Goal: Check status: Check status

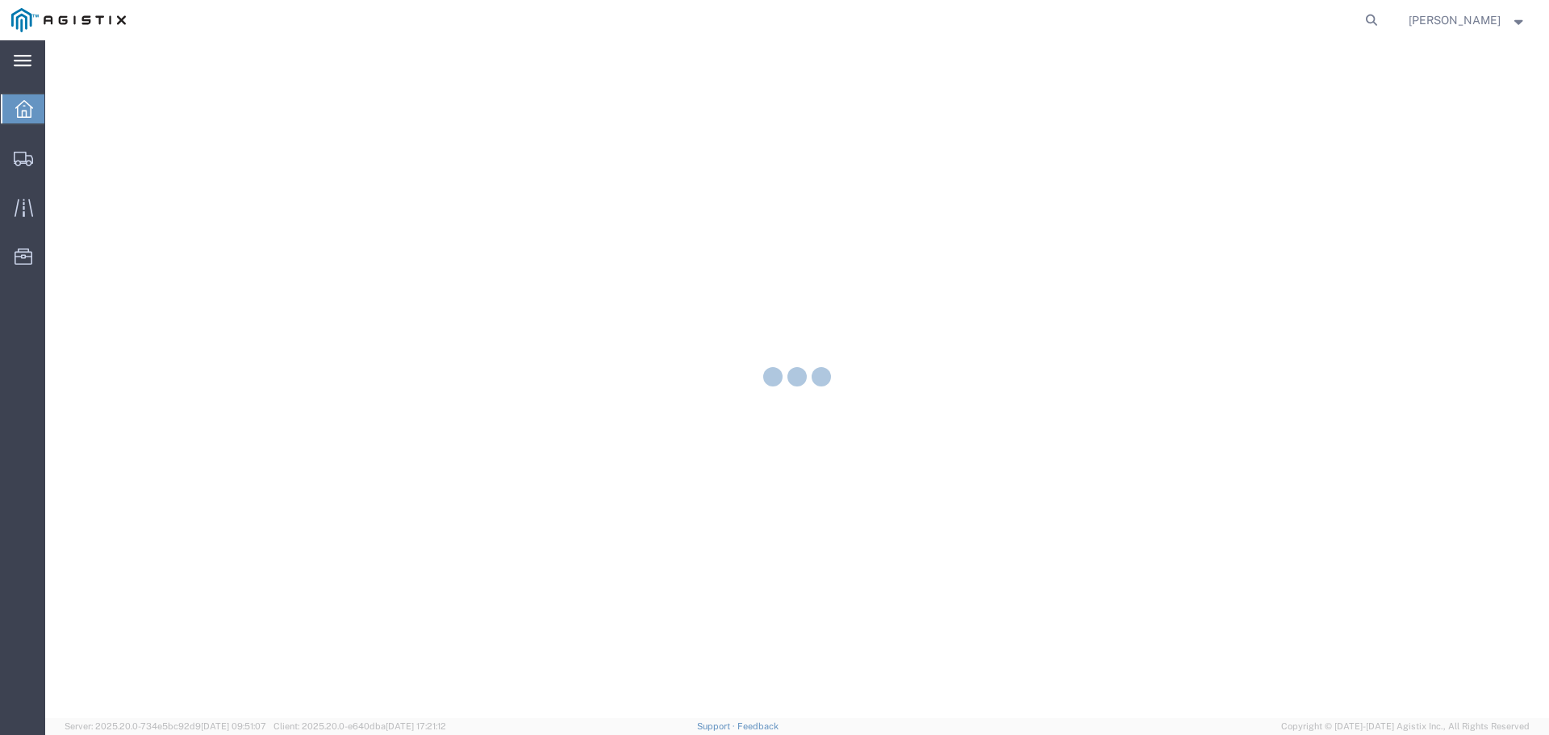
click at [18, 60] on icon at bounding box center [23, 61] width 18 height 12
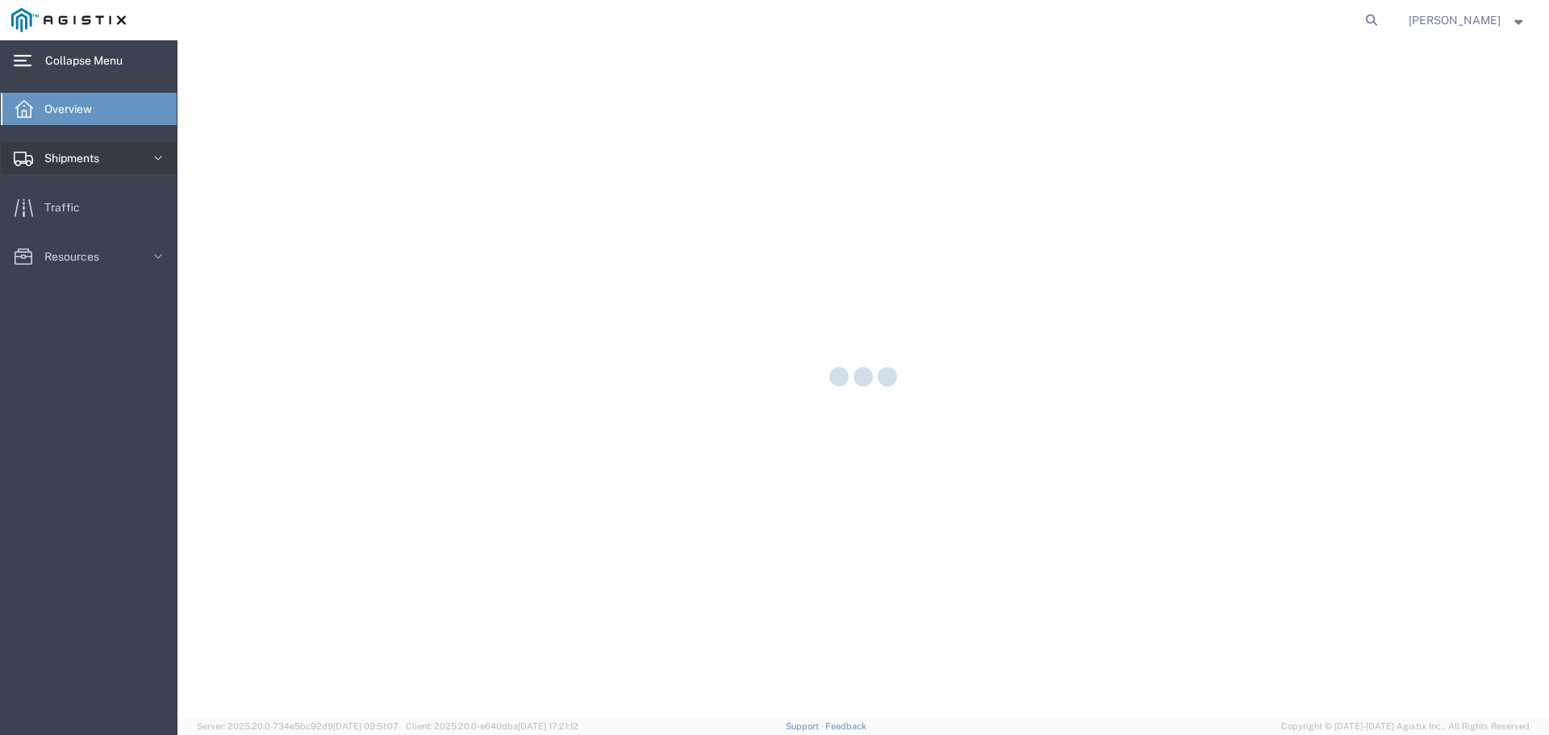
click at [88, 159] on span "Shipments" at bounding box center [77, 158] width 66 height 32
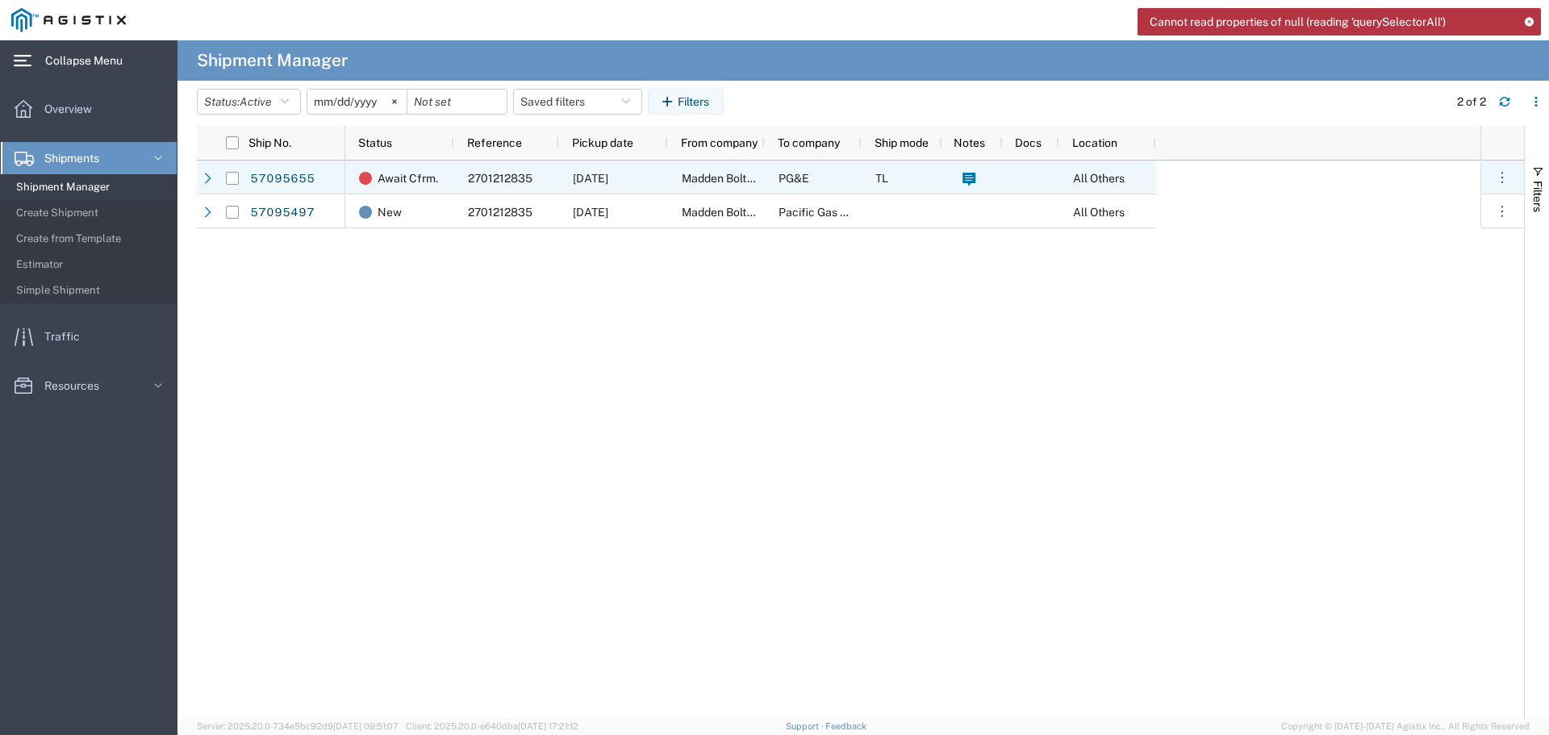
click at [494, 172] on span "2701212835" at bounding box center [500, 178] width 65 height 13
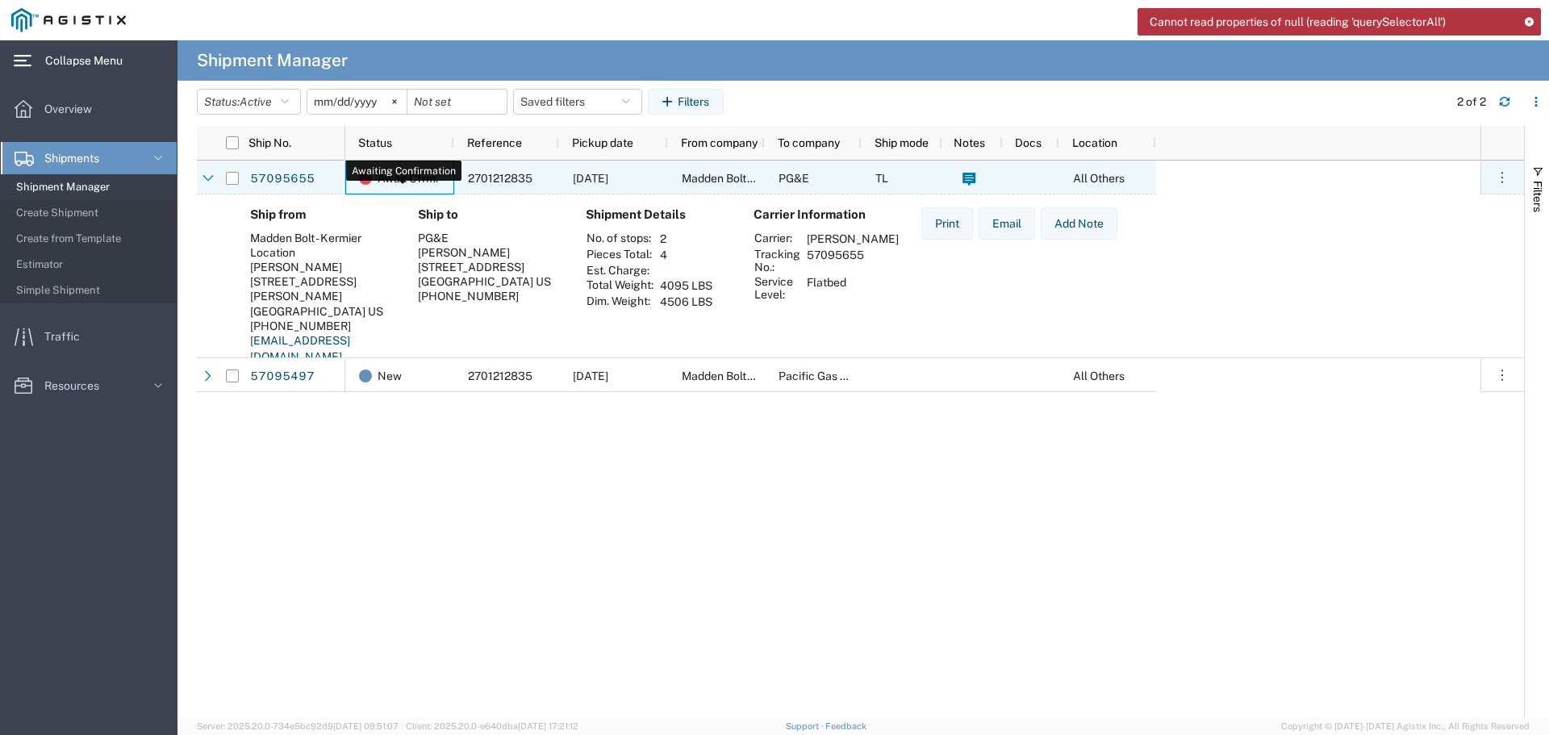
click at [394, 165] on span "Await Cfrm." at bounding box center [408, 178] width 61 height 34
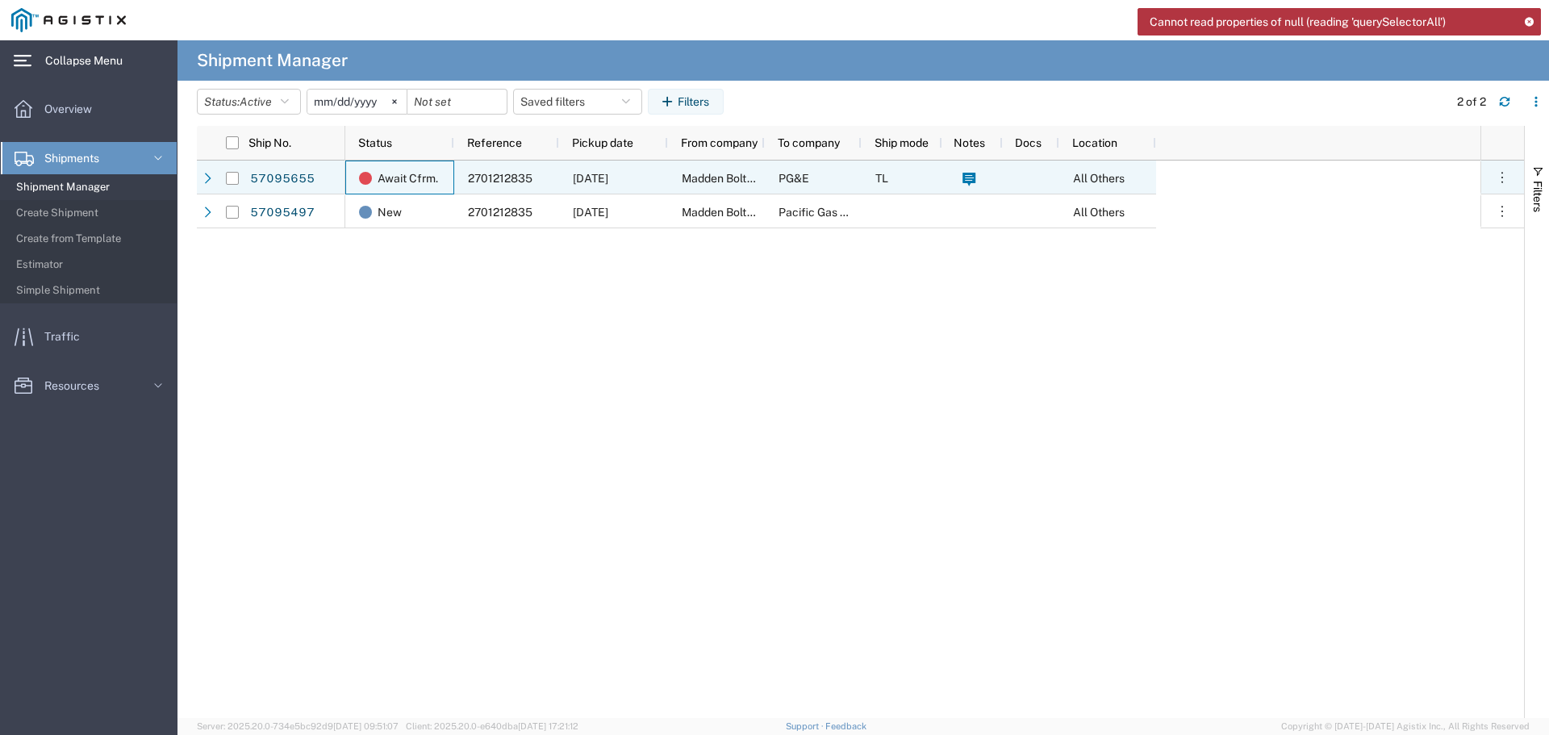
click at [562, 172] on div "[DATE]" at bounding box center [613, 178] width 109 height 34
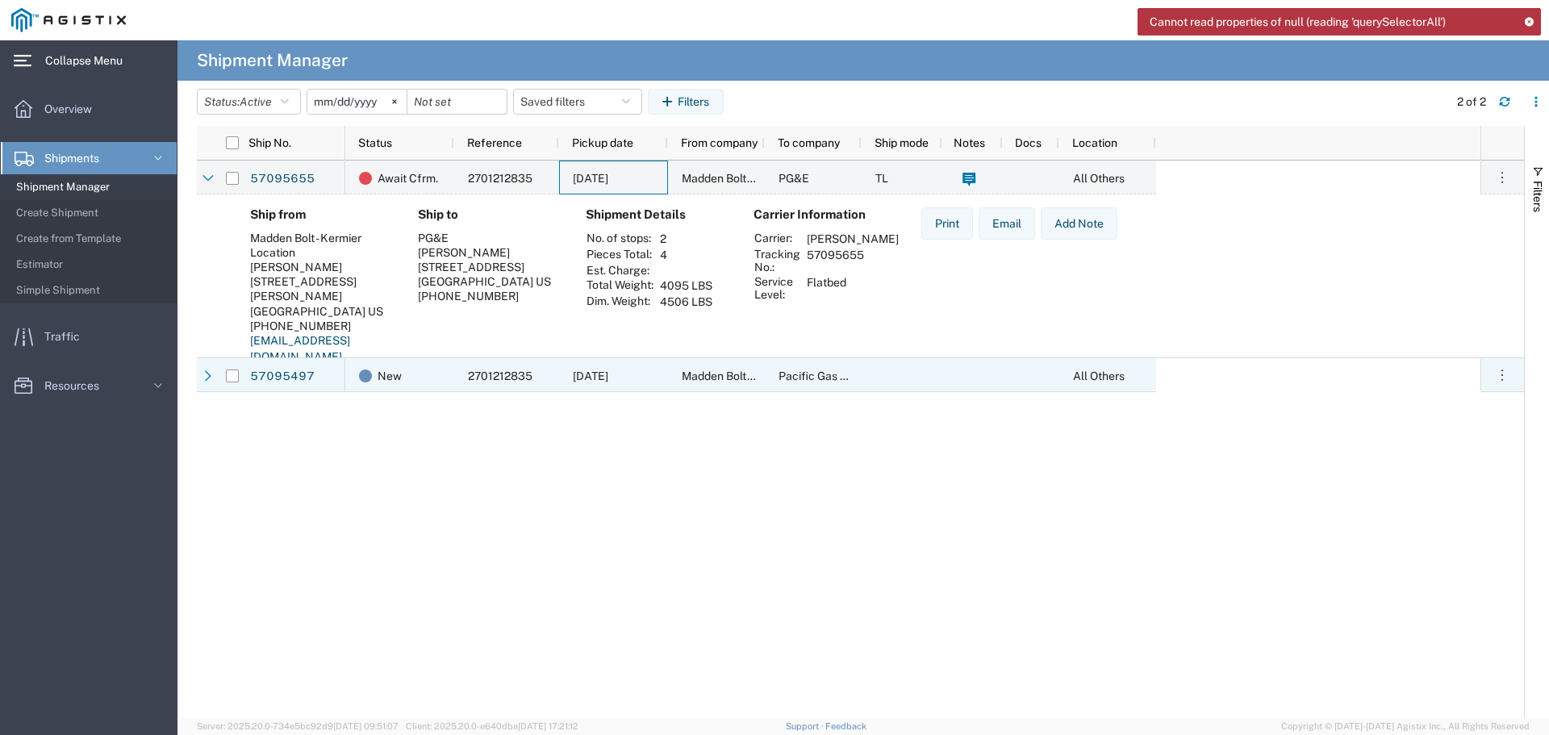
click at [480, 368] on div "2701212835" at bounding box center [506, 375] width 105 height 34
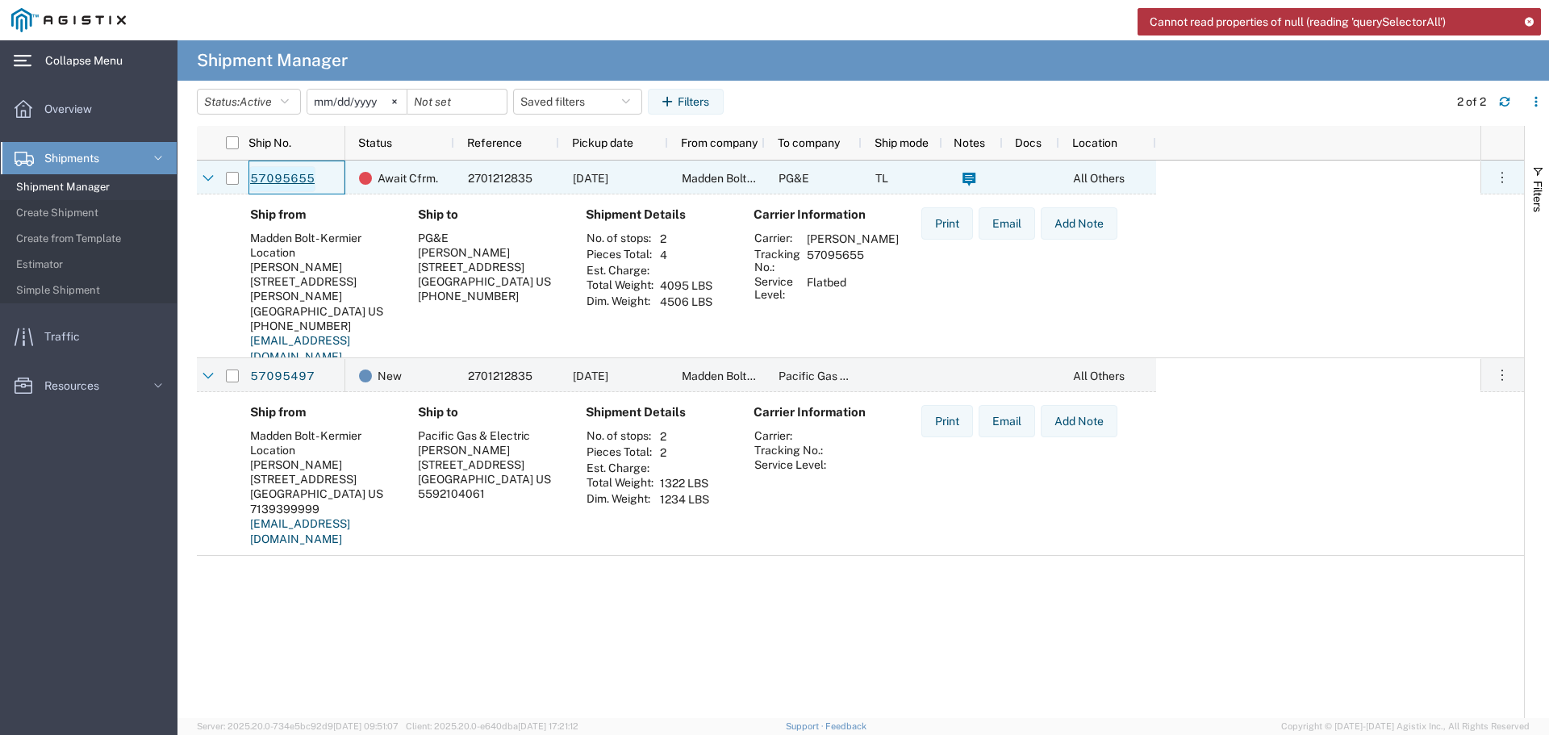
click at [283, 175] on link "57095655" at bounding box center [282, 179] width 66 height 26
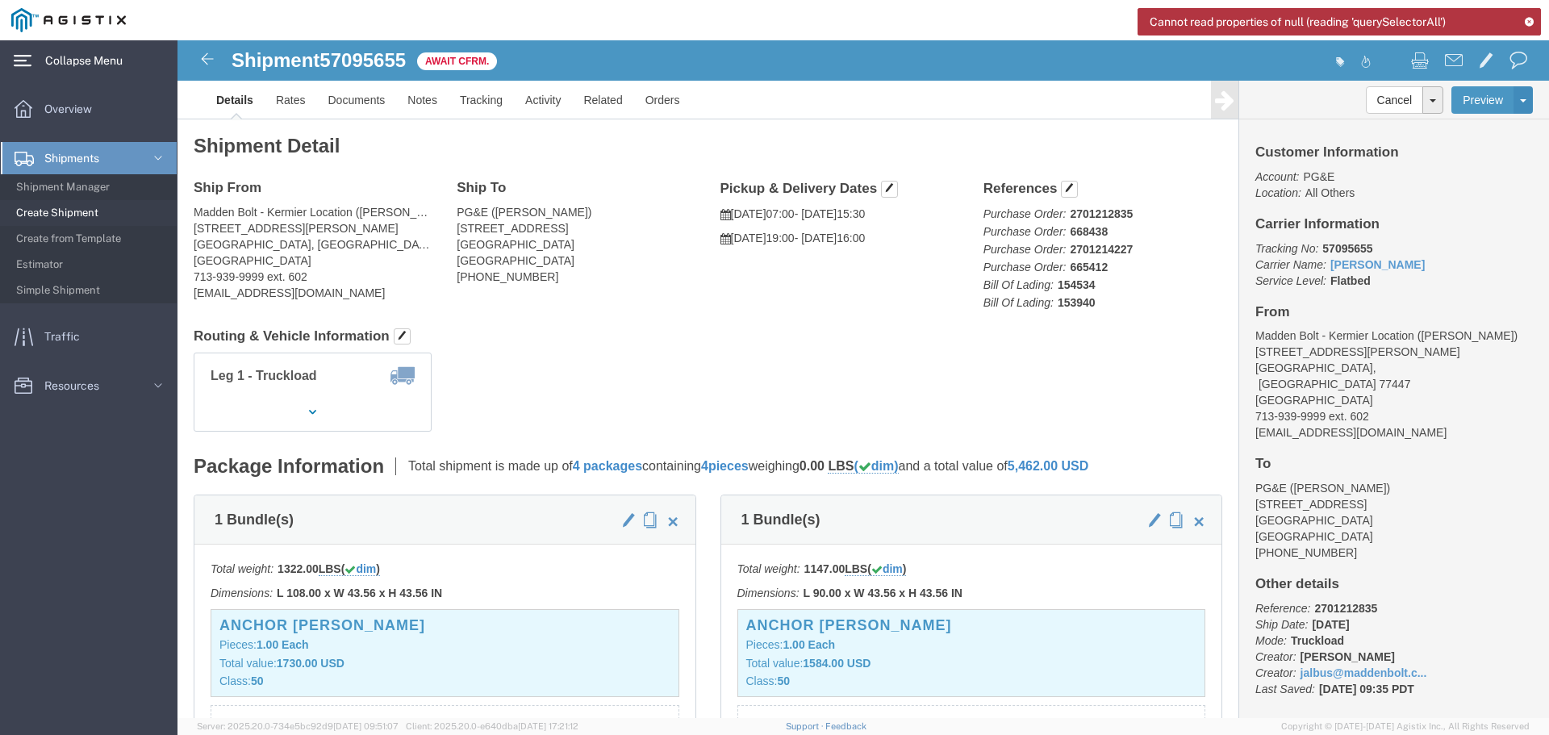
click at [1532, 21] on icon at bounding box center [1529, 21] width 11 height 9
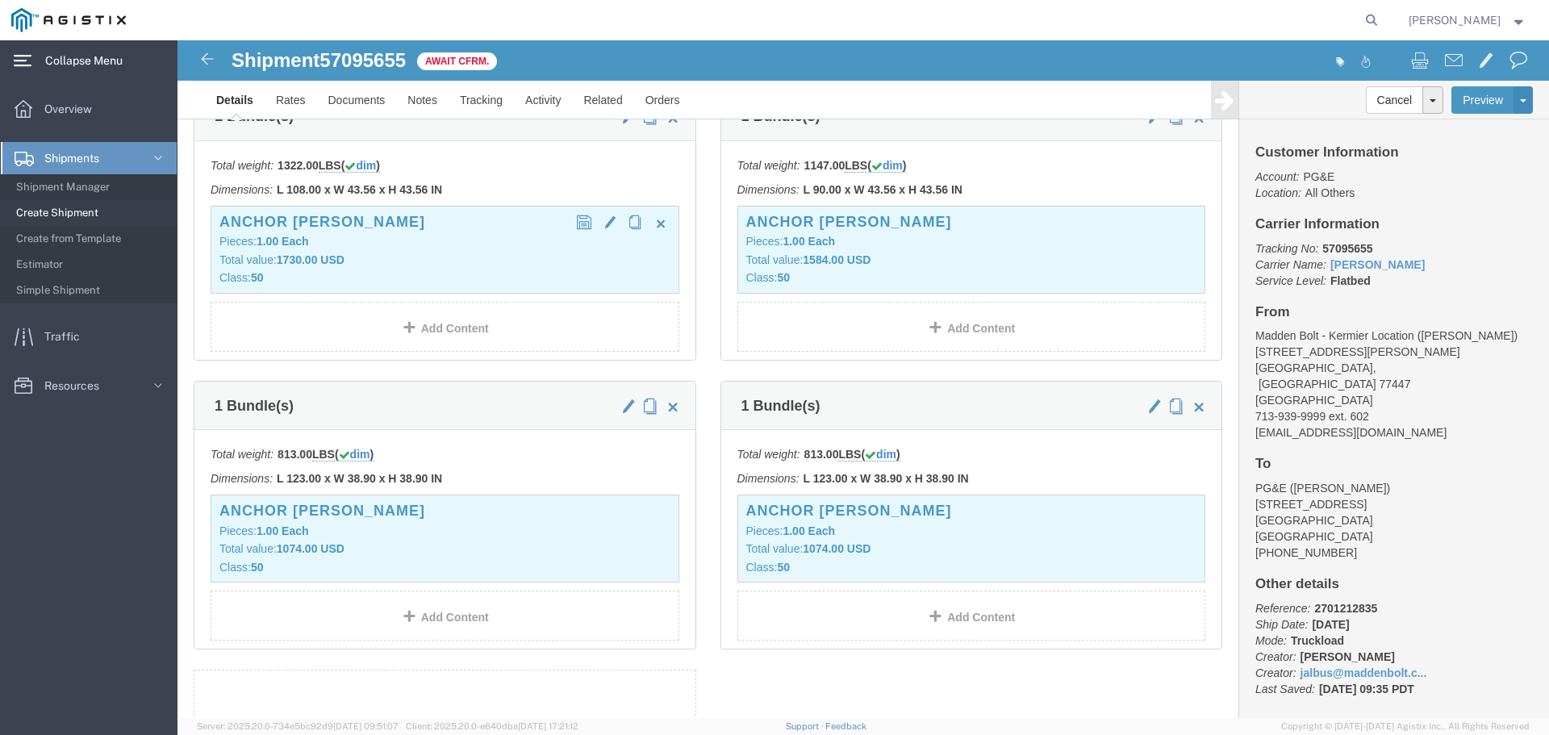
scroll to position [161, 0]
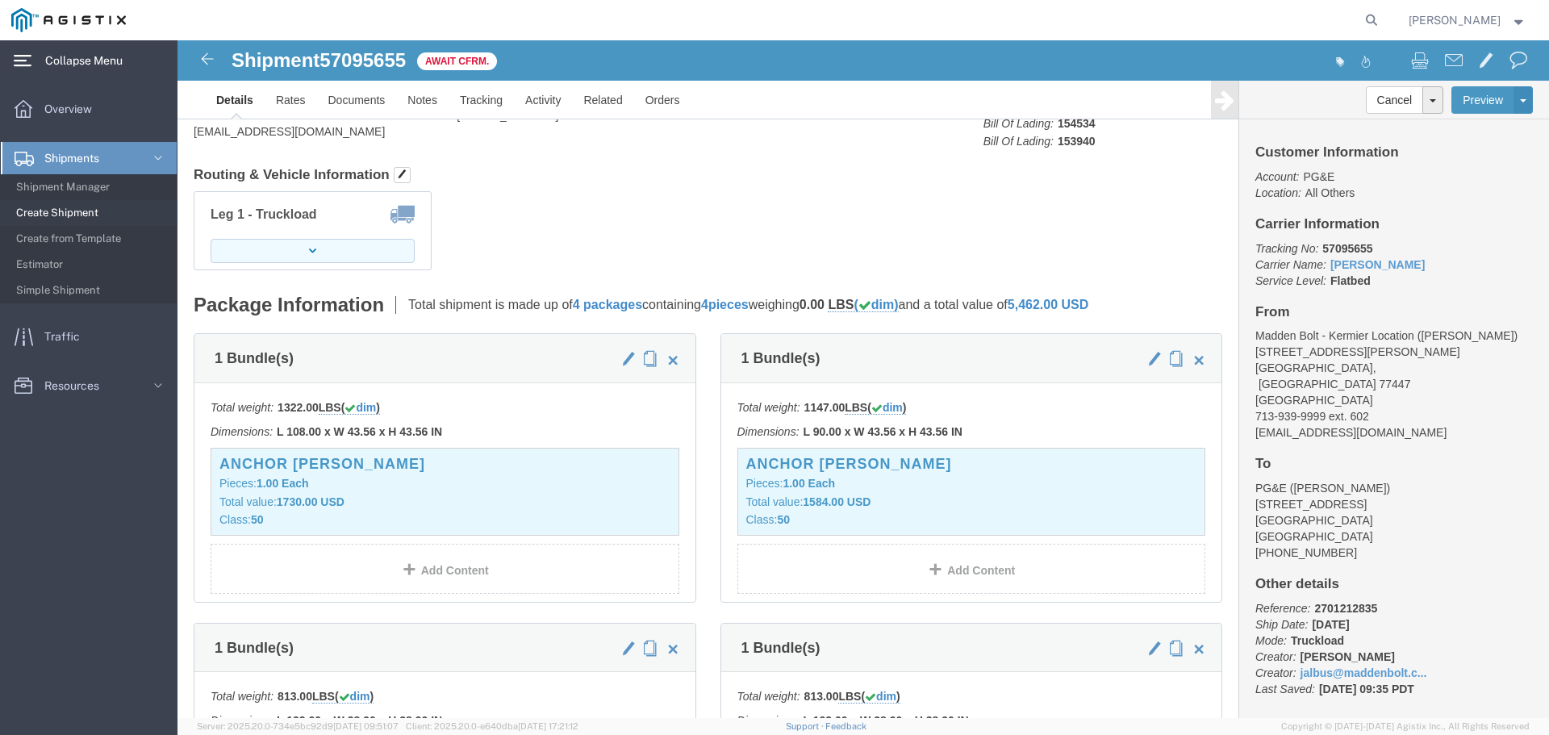
click icon "button"
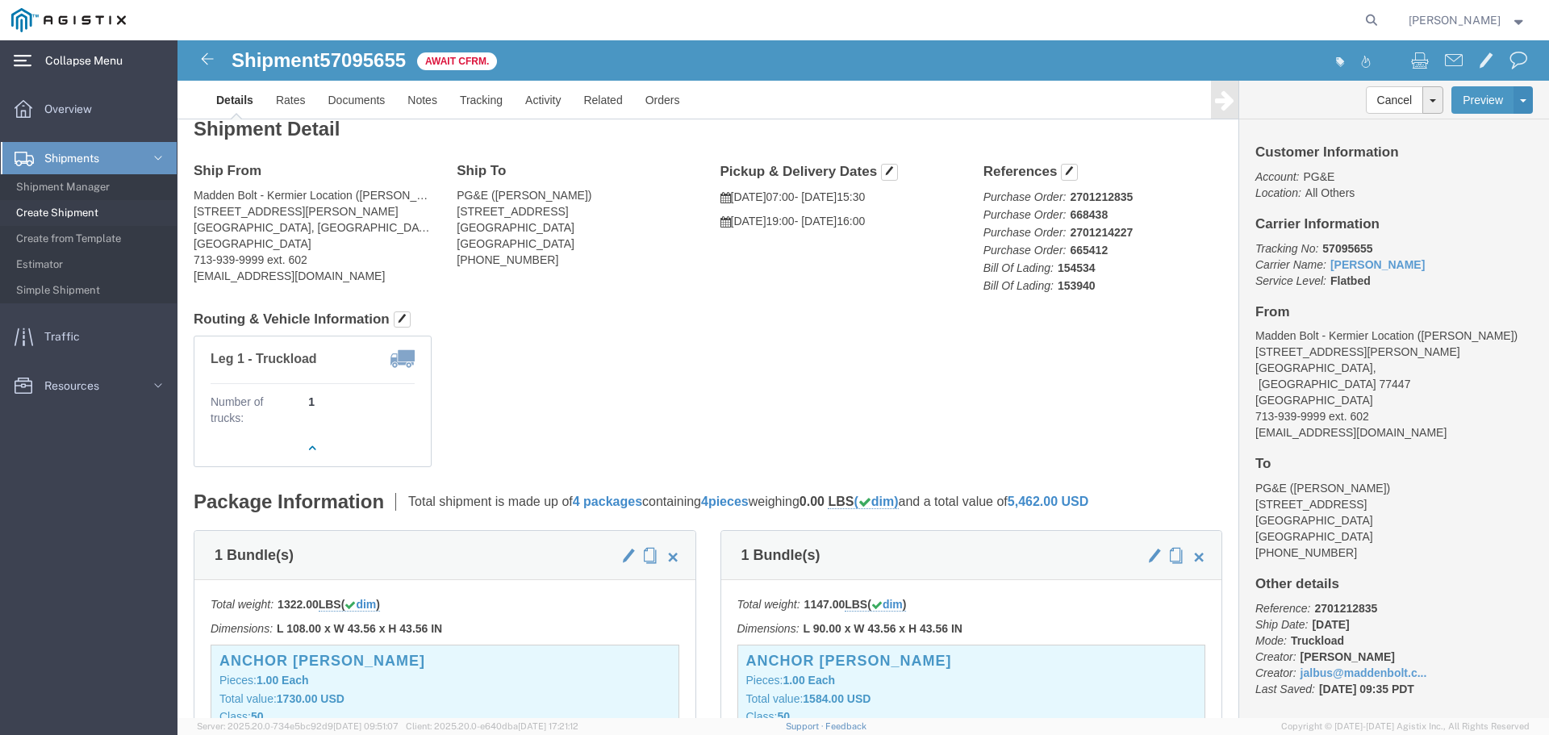
scroll to position [0, 0]
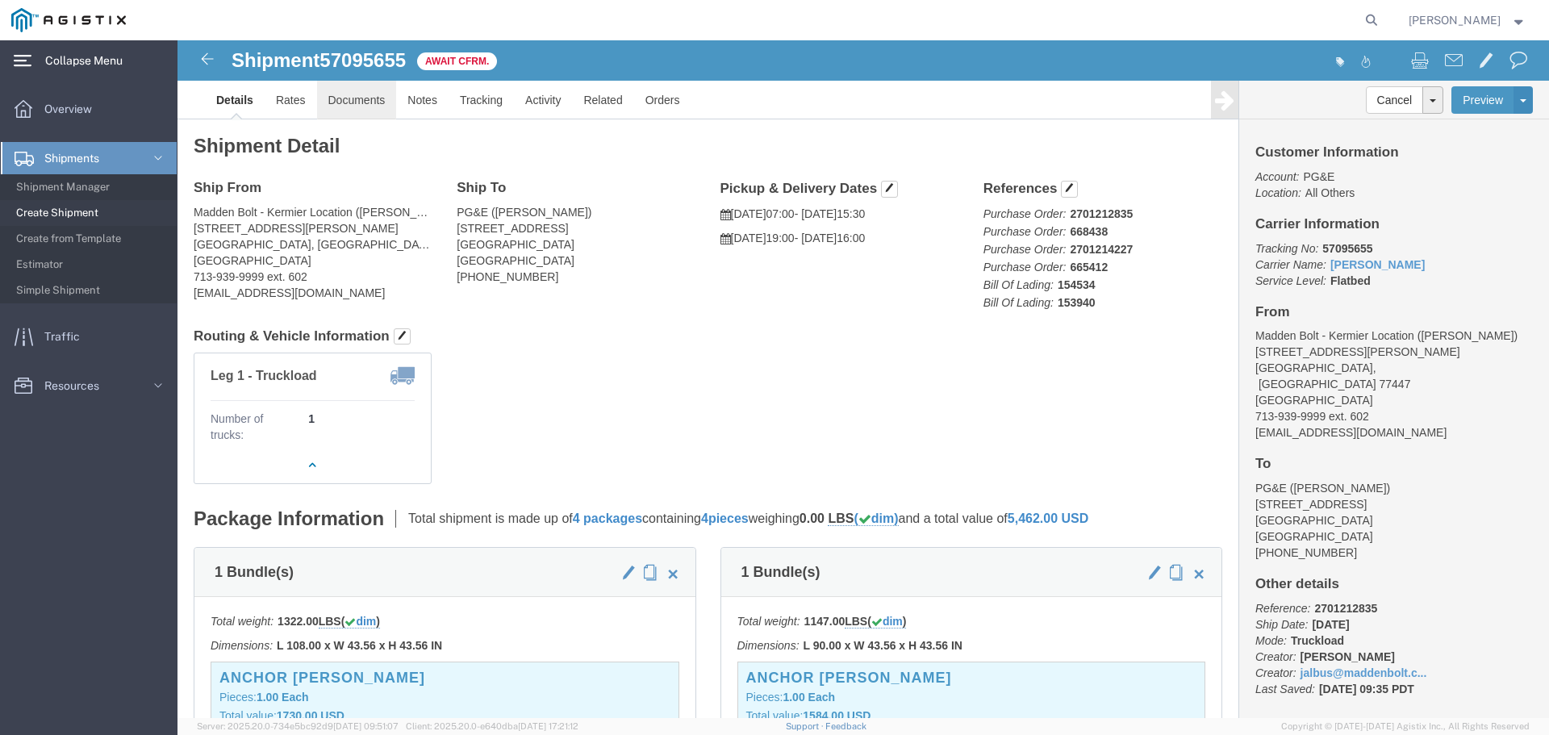
click link "Documents"
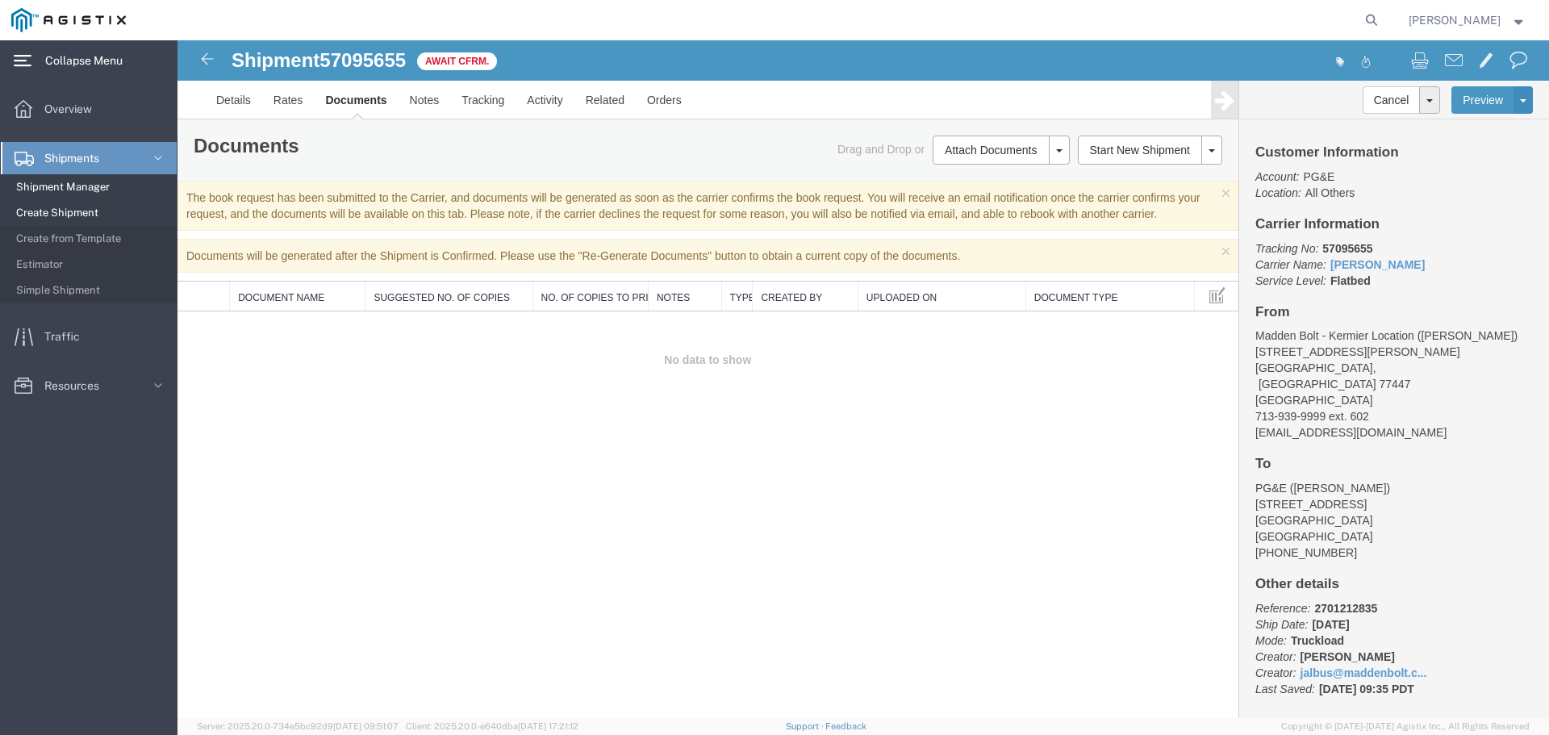
click at [72, 186] on span "Shipment Manager" at bounding box center [90, 187] width 149 height 32
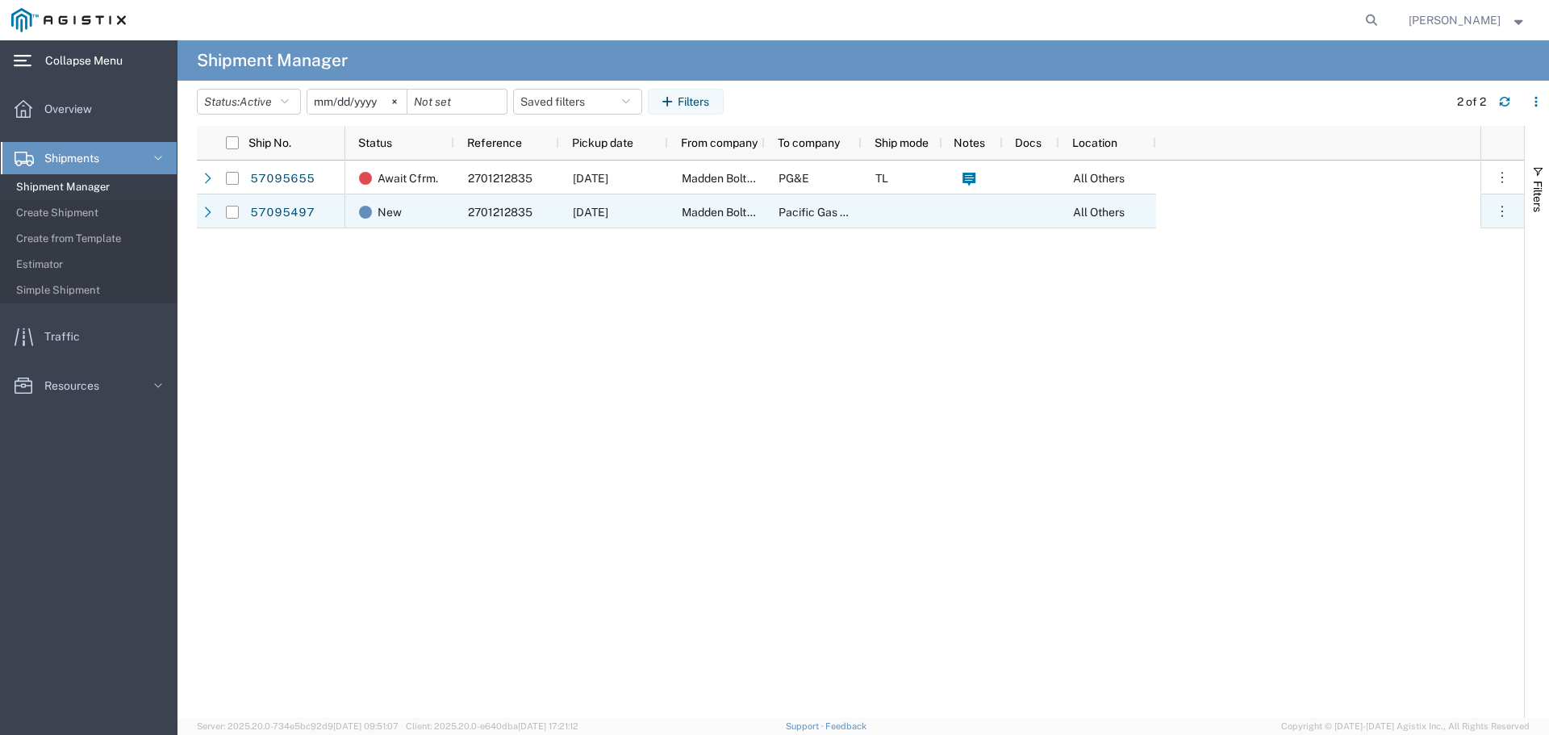
click at [700, 215] on span "Madden Bolt - Kermier Location" at bounding box center [761, 212] width 159 height 13
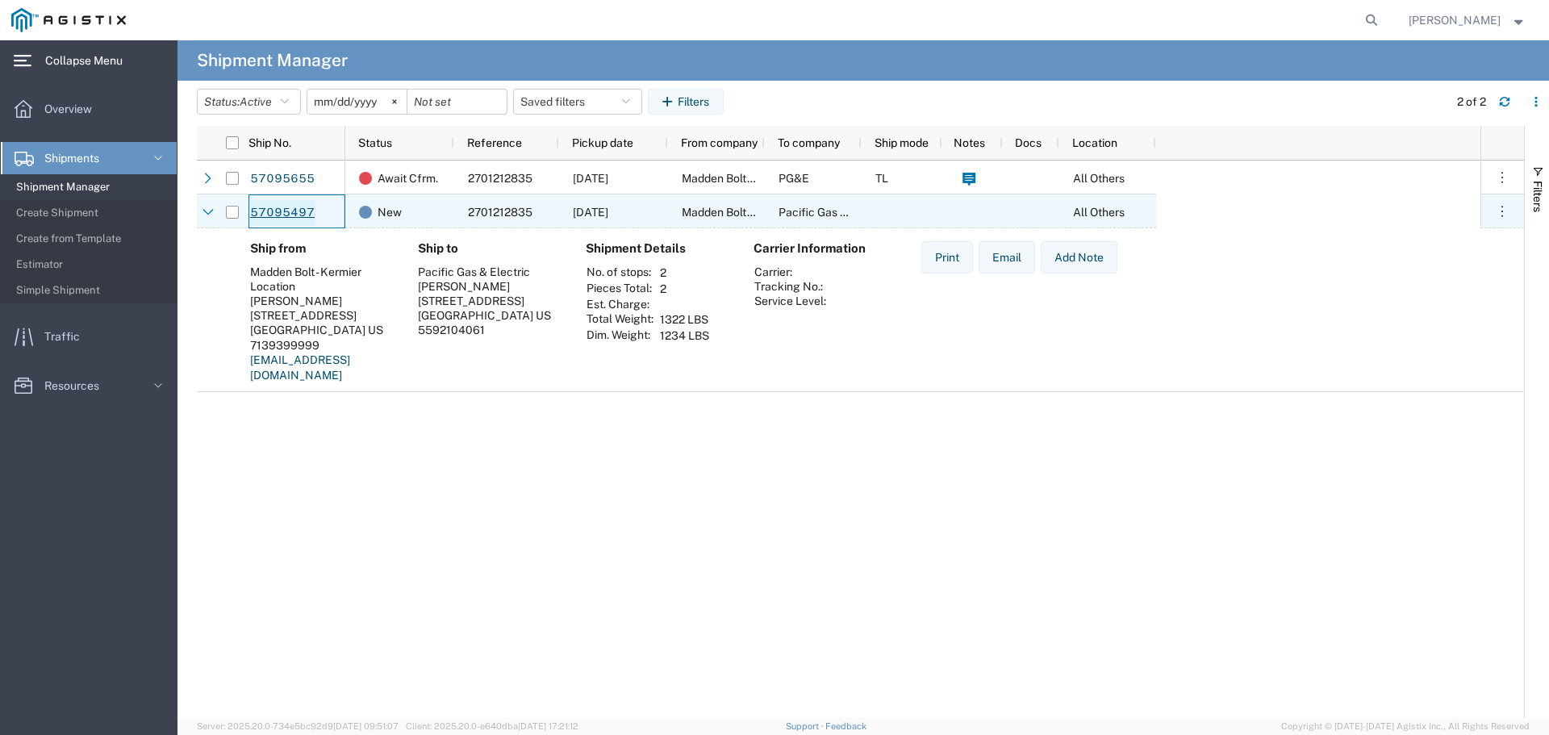
click at [272, 213] on link "57095497" at bounding box center [282, 213] width 66 height 26
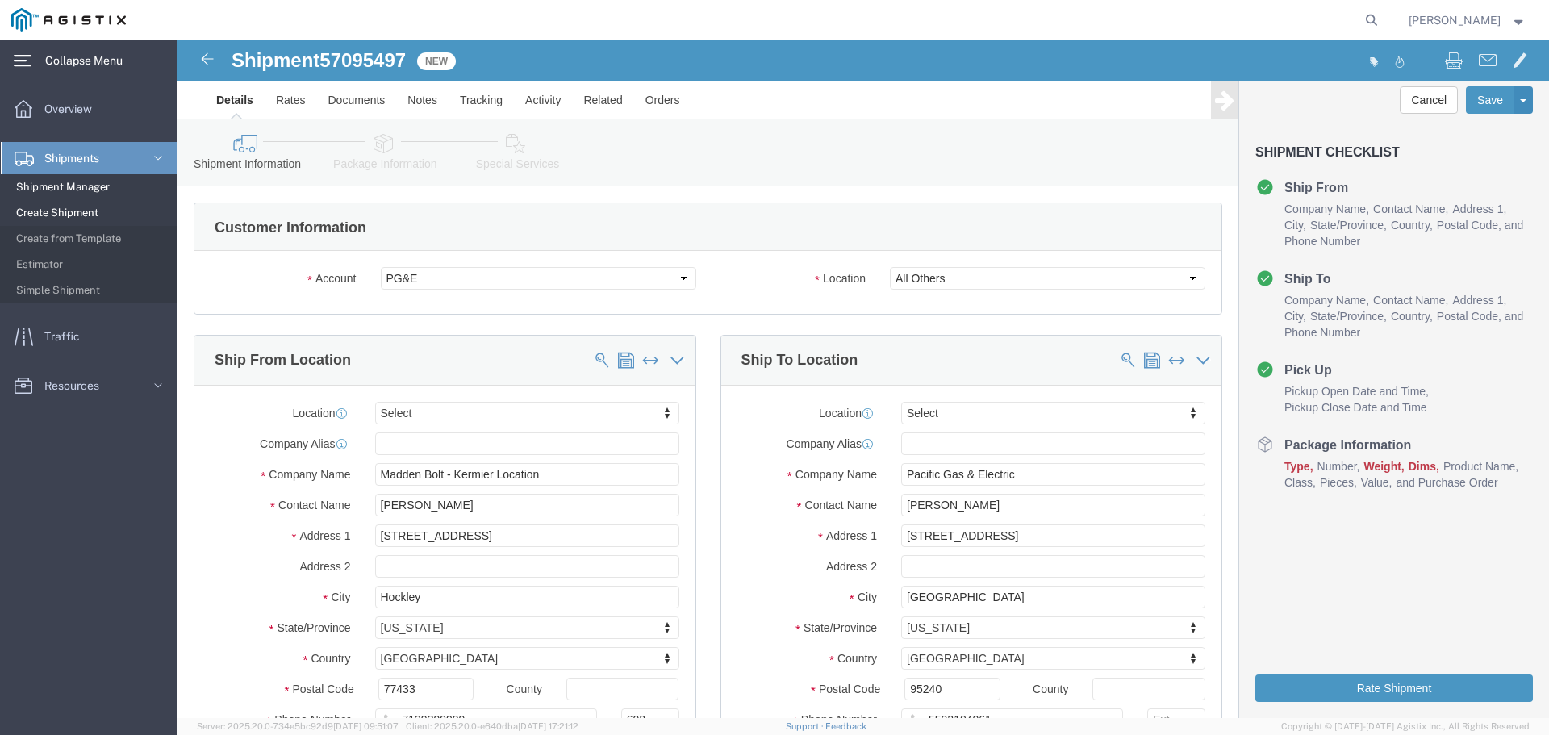
select select
click at [56, 186] on span "Shipment Manager" at bounding box center [90, 187] width 149 height 32
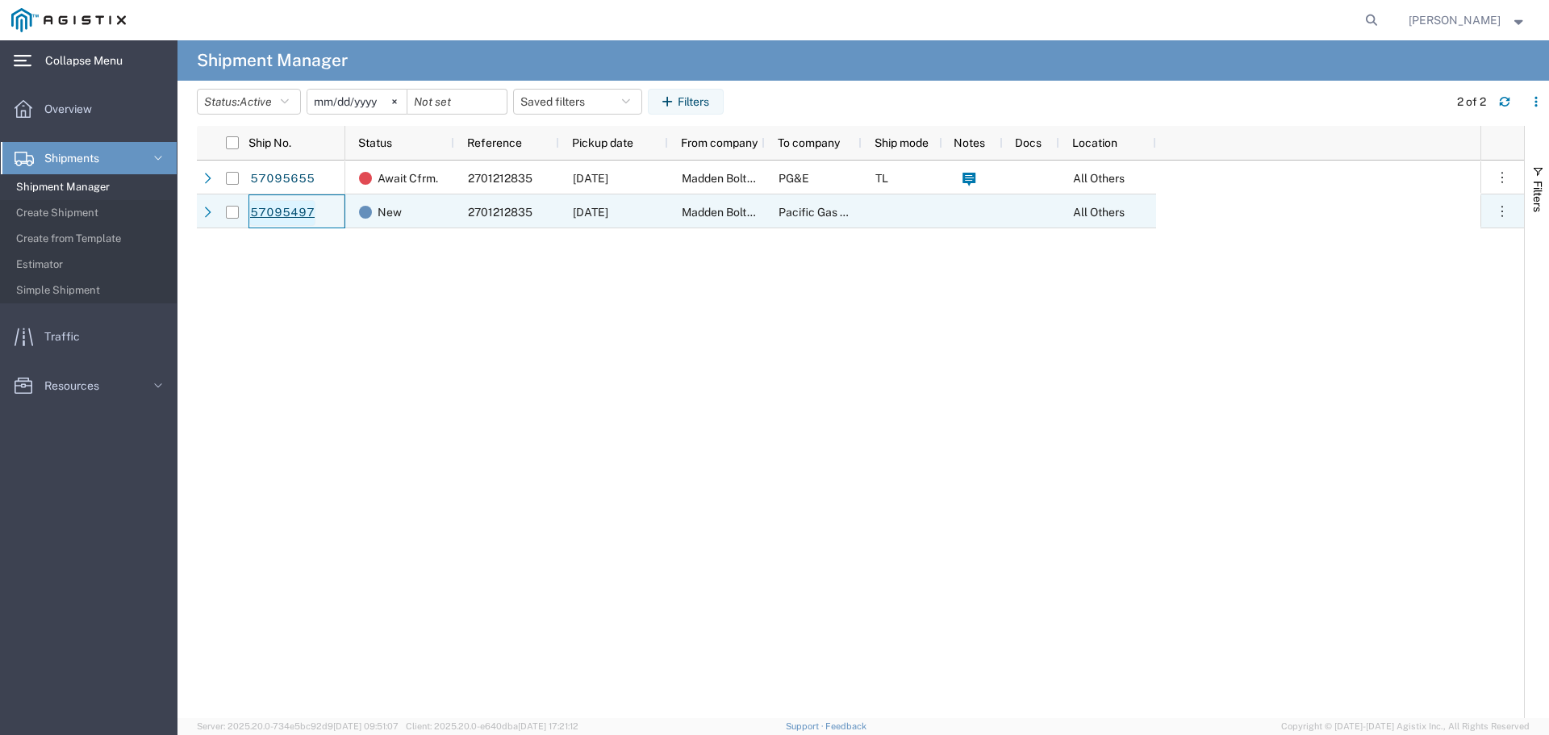
click at [297, 210] on link "57095497" at bounding box center [282, 213] width 66 height 26
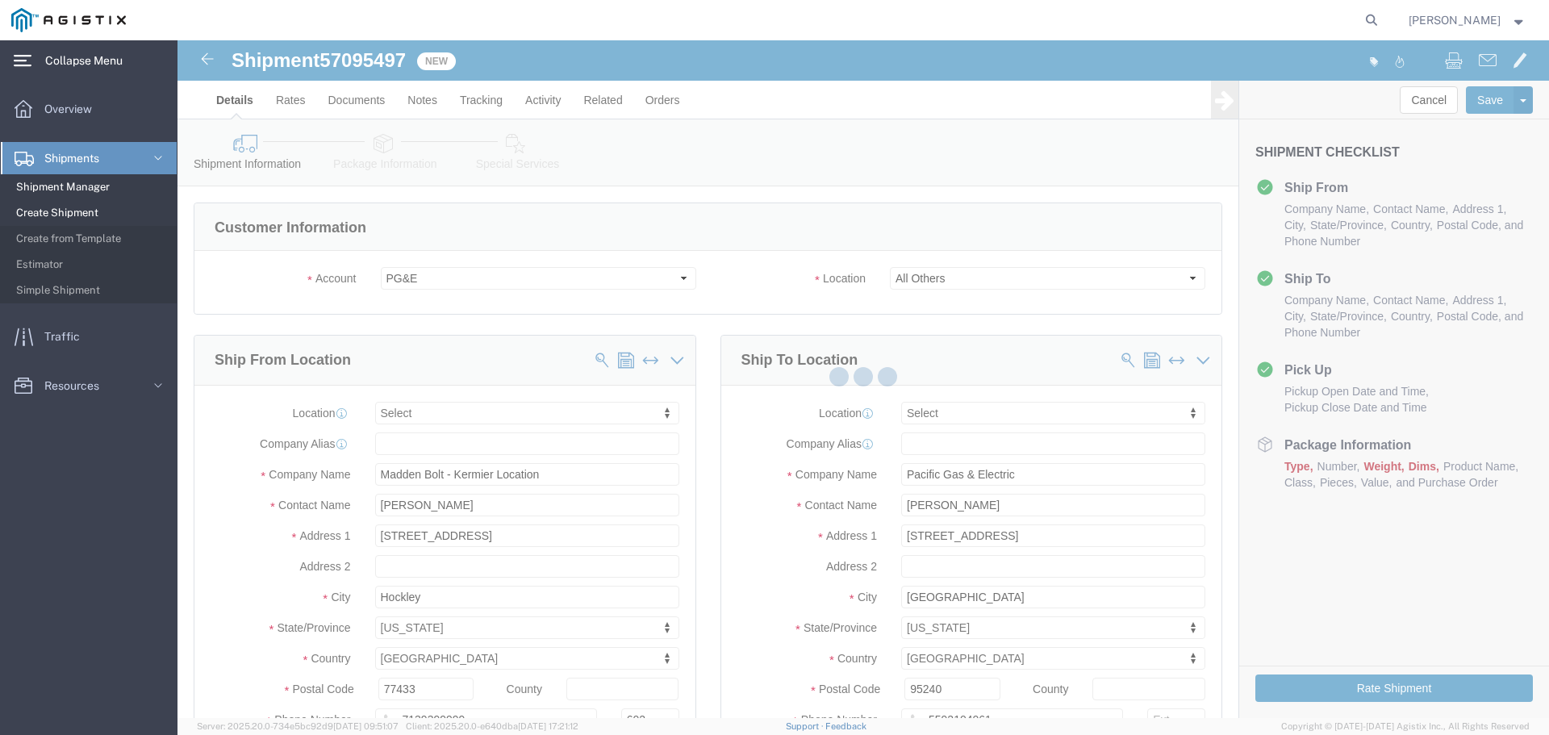
click at [95, 187] on span "Shipment Manager" at bounding box center [90, 187] width 149 height 32
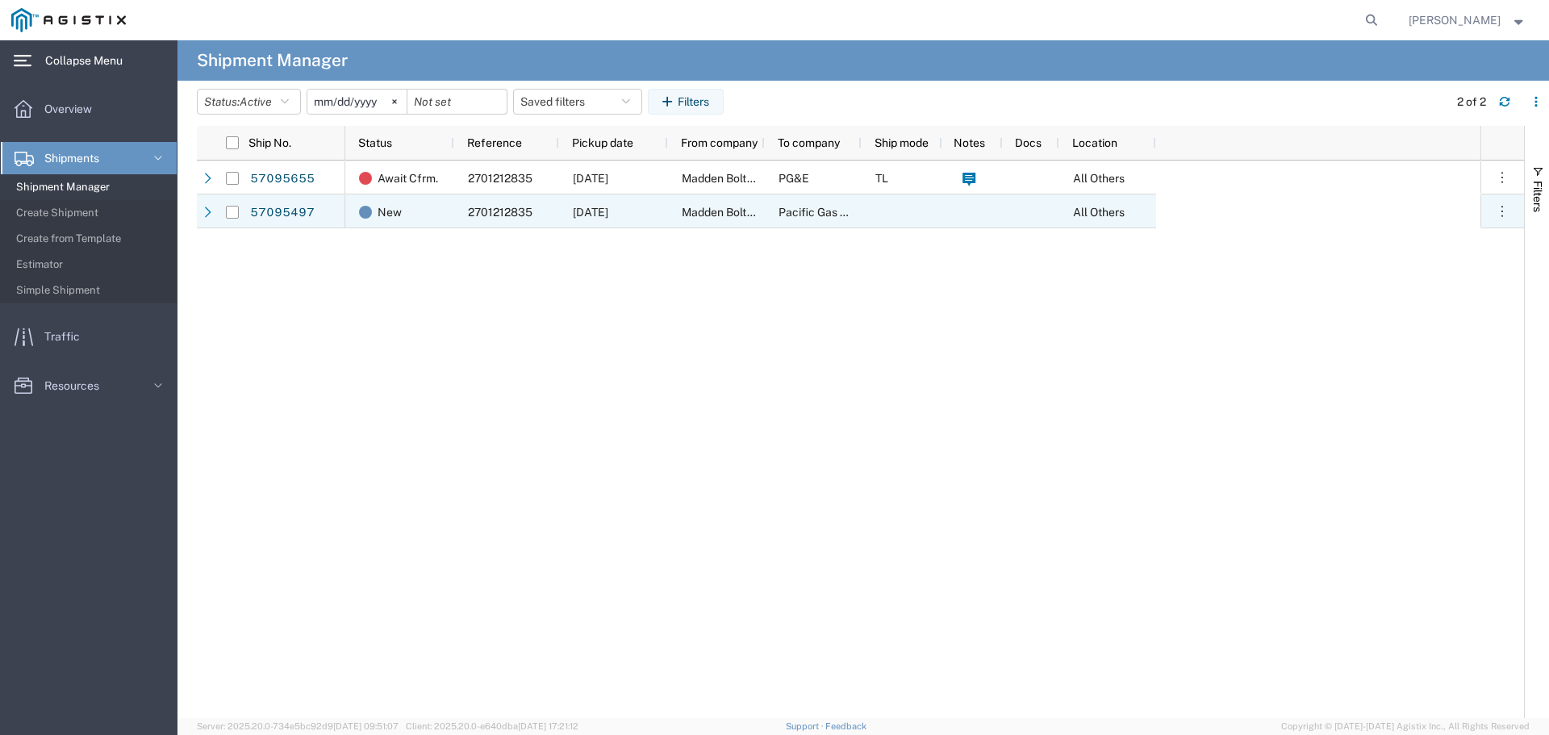
click at [505, 204] on div "2701212835" at bounding box center [506, 211] width 105 height 34
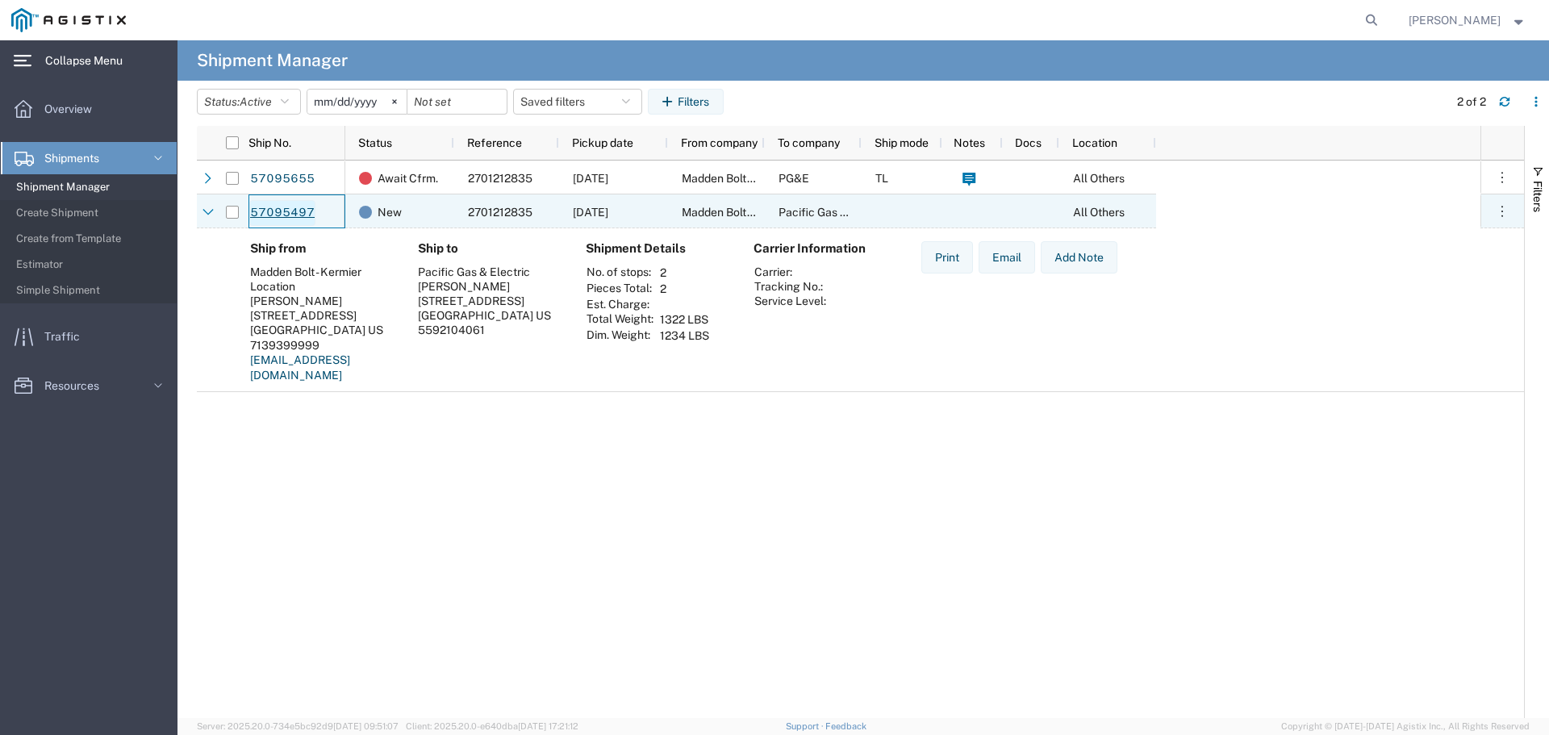
click at [273, 207] on link "57095497" at bounding box center [282, 213] width 66 height 26
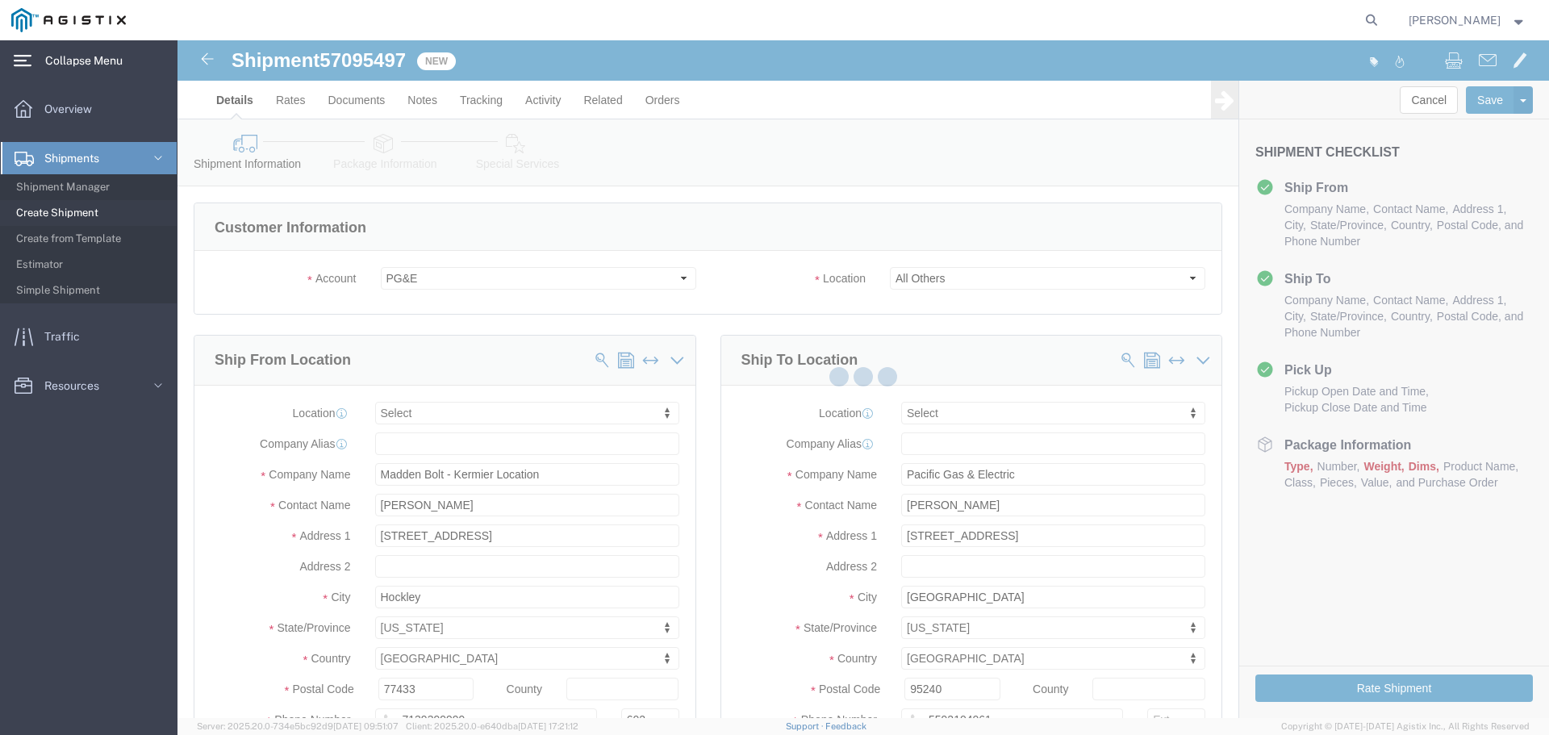
select select
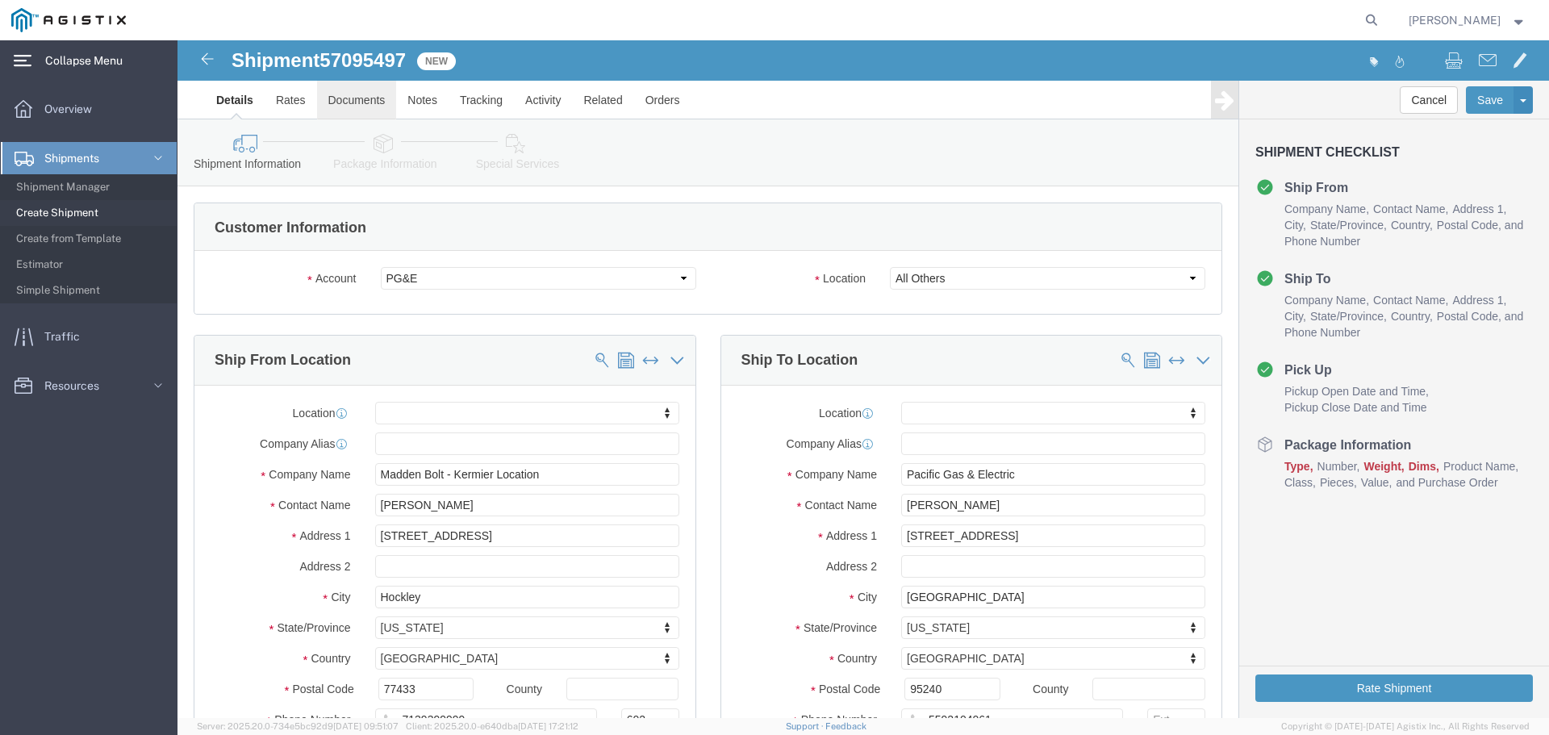
click link "Documents"
